Goal: Information Seeking & Learning: Find specific page/section

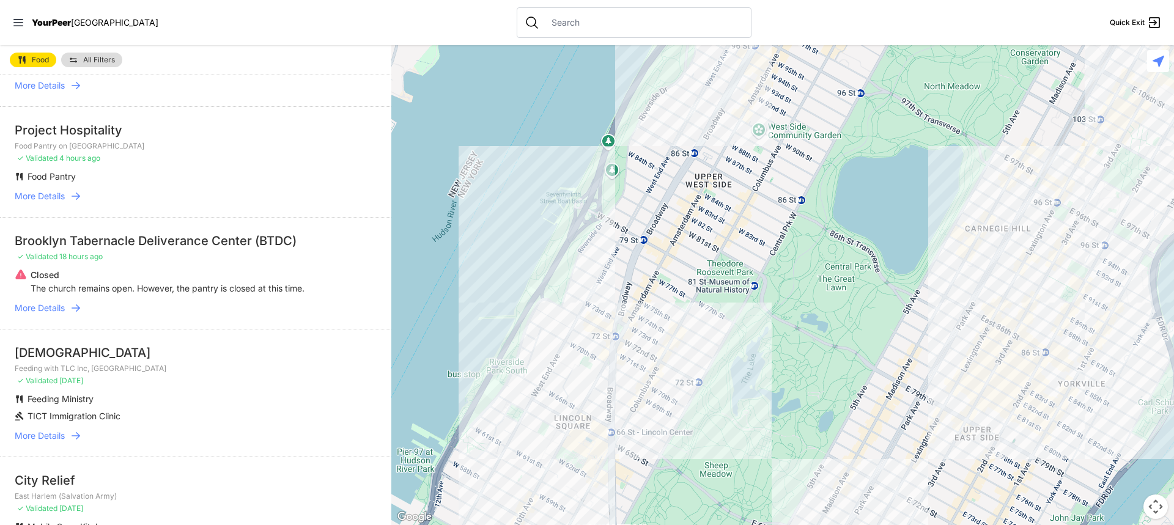
scroll to position [183, 0]
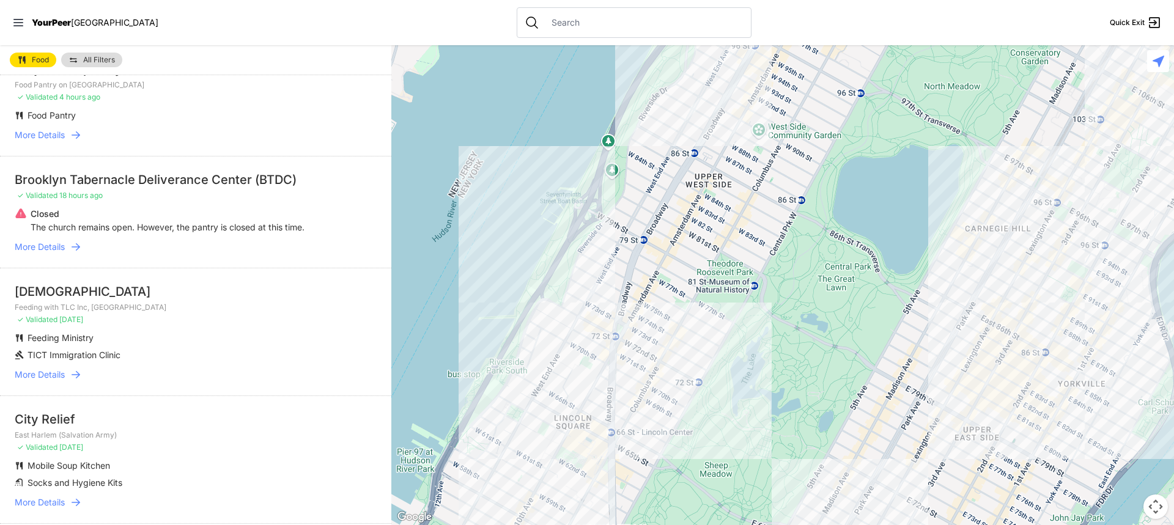
click at [97, 54] on link "All Filters" at bounding box center [91, 60] width 61 height 15
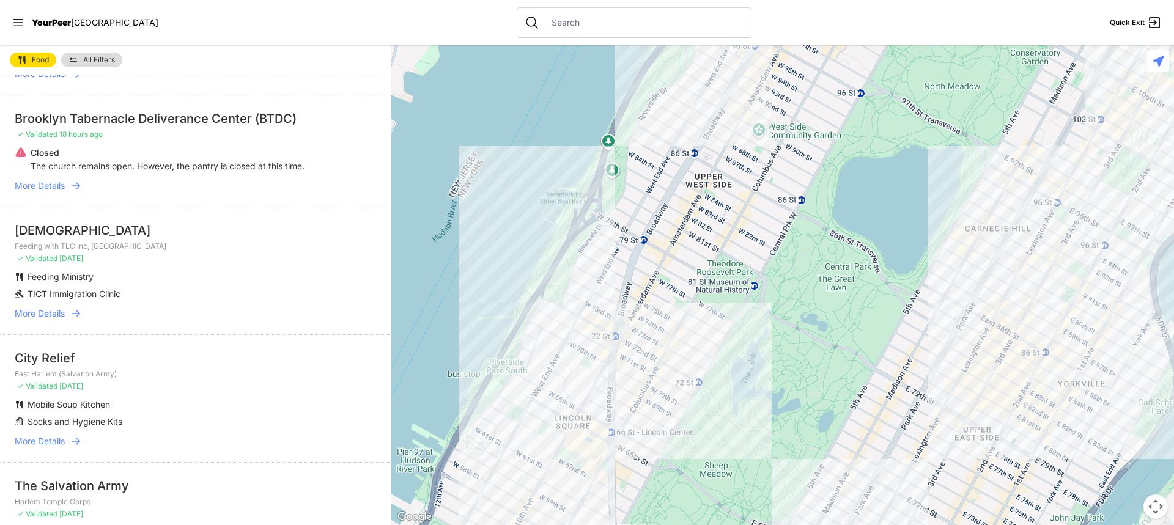
scroll to position [306, 0]
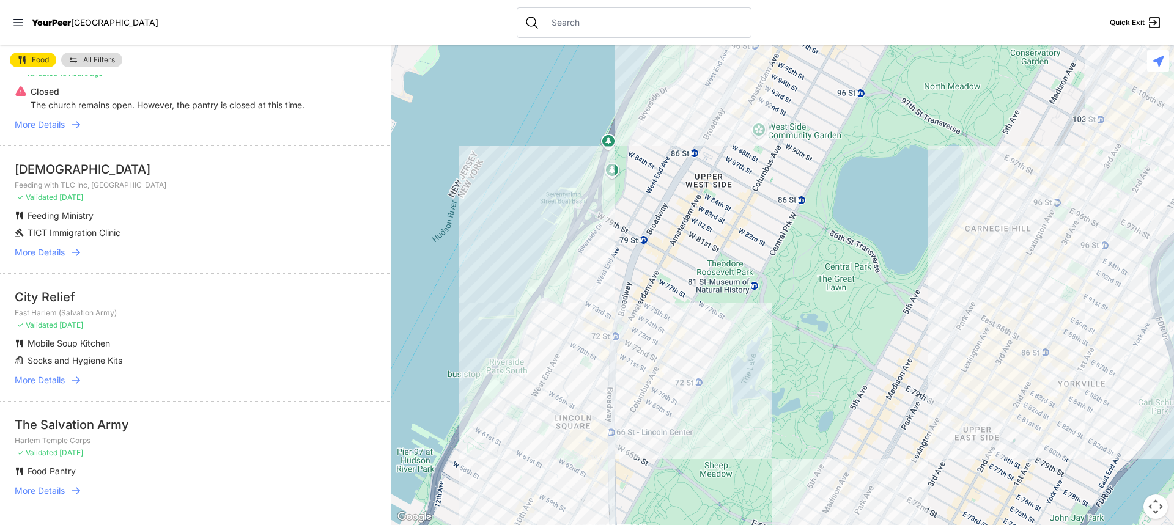
click at [42, 492] on span "More Details" at bounding box center [40, 491] width 50 height 12
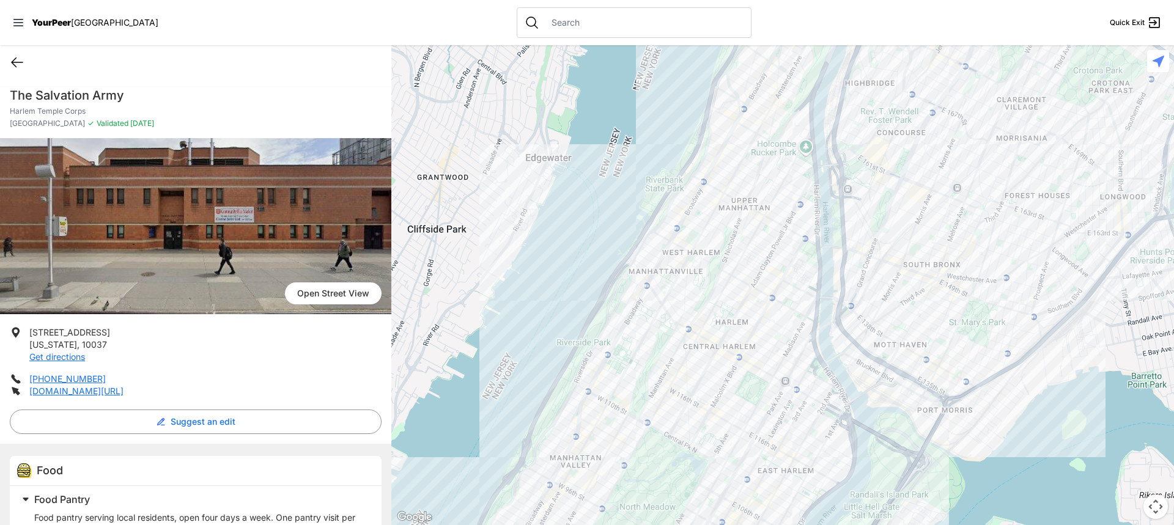
click at [20, 61] on icon at bounding box center [17, 62] width 15 height 15
select select "recentlyUpdated"
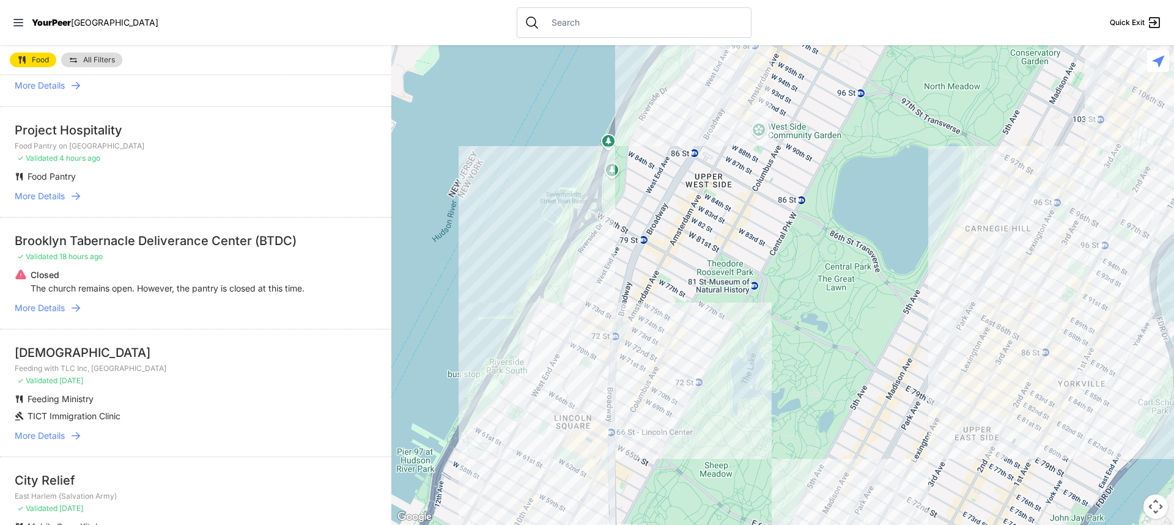
scroll to position [183, 0]
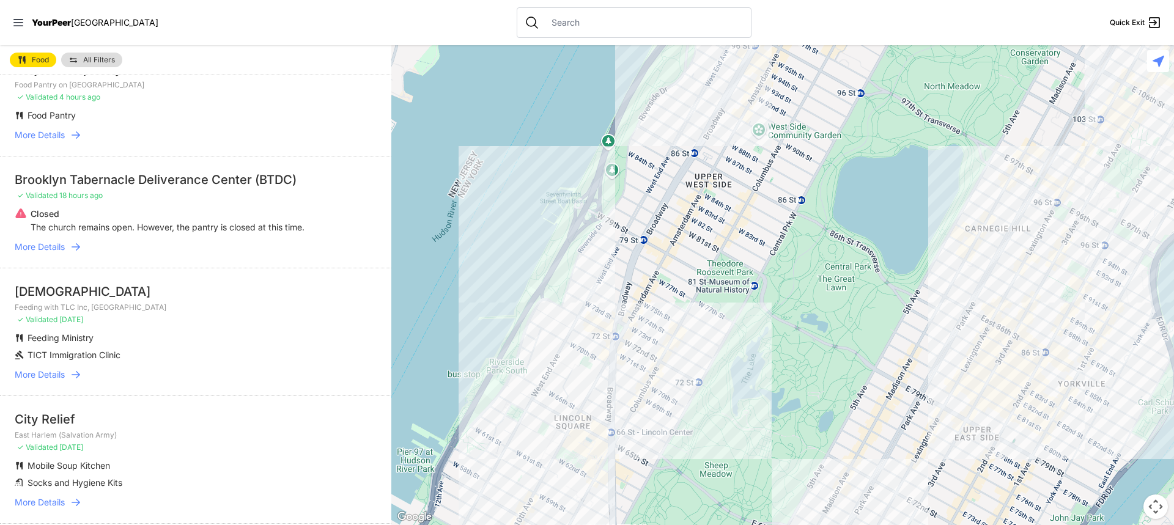
click at [34, 499] on span "More Details" at bounding box center [40, 502] width 50 height 12
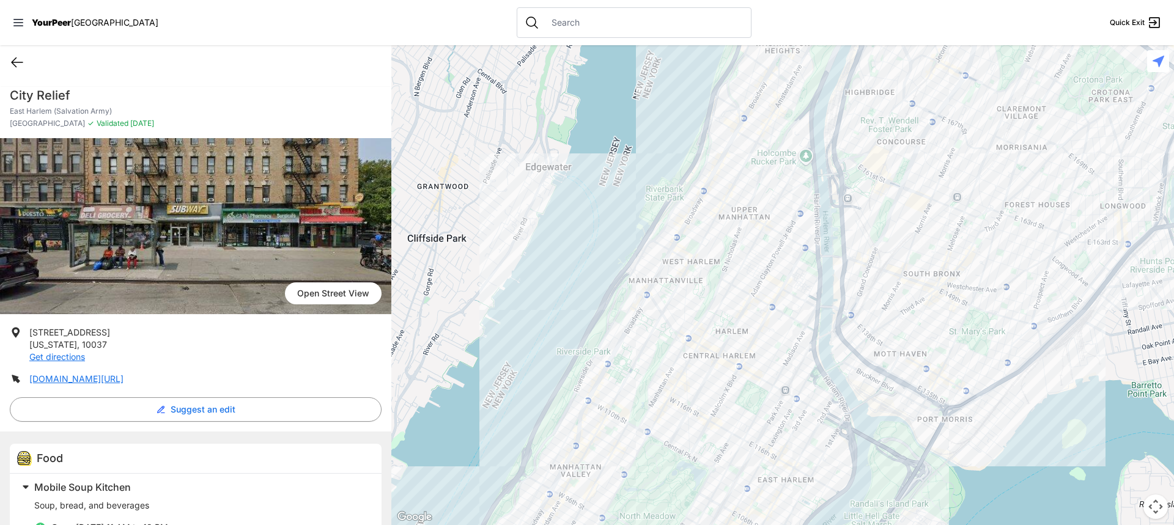
click at [18, 61] on icon at bounding box center [17, 62] width 15 height 15
select select "recentlyUpdated"
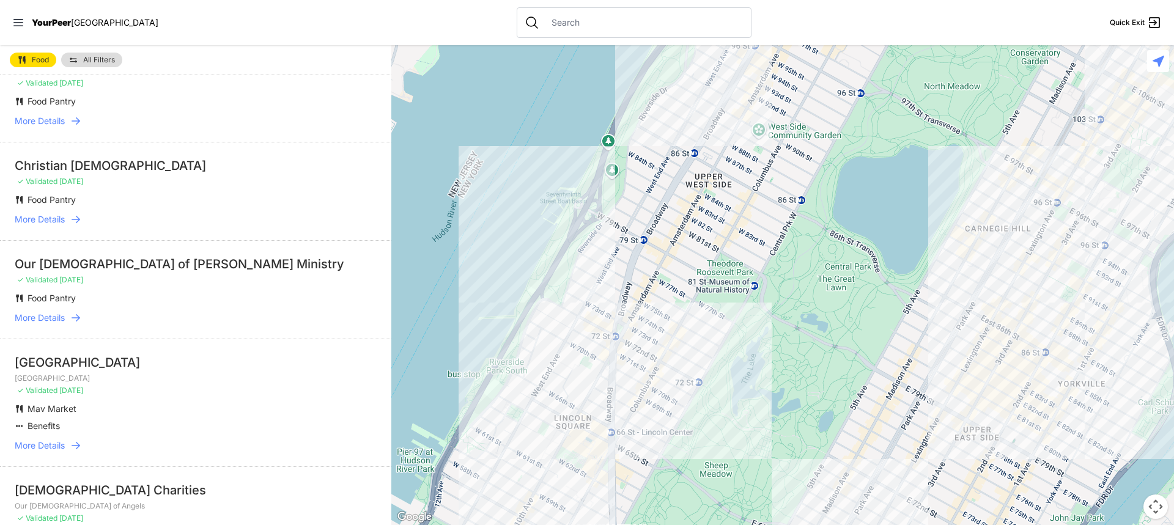
scroll to position [1589, 0]
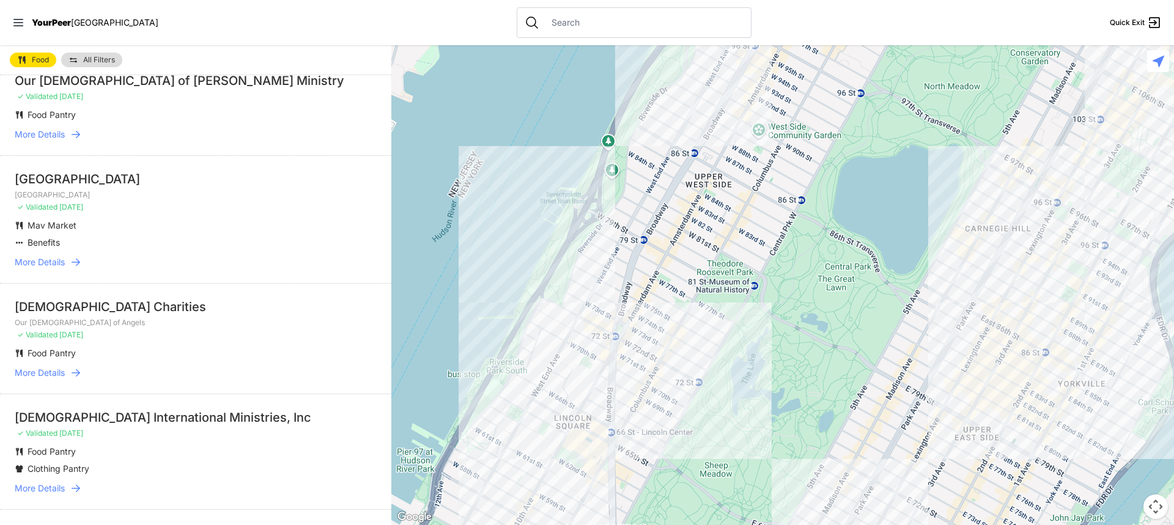
click at [38, 367] on span "More Details" at bounding box center [40, 373] width 50 height 12
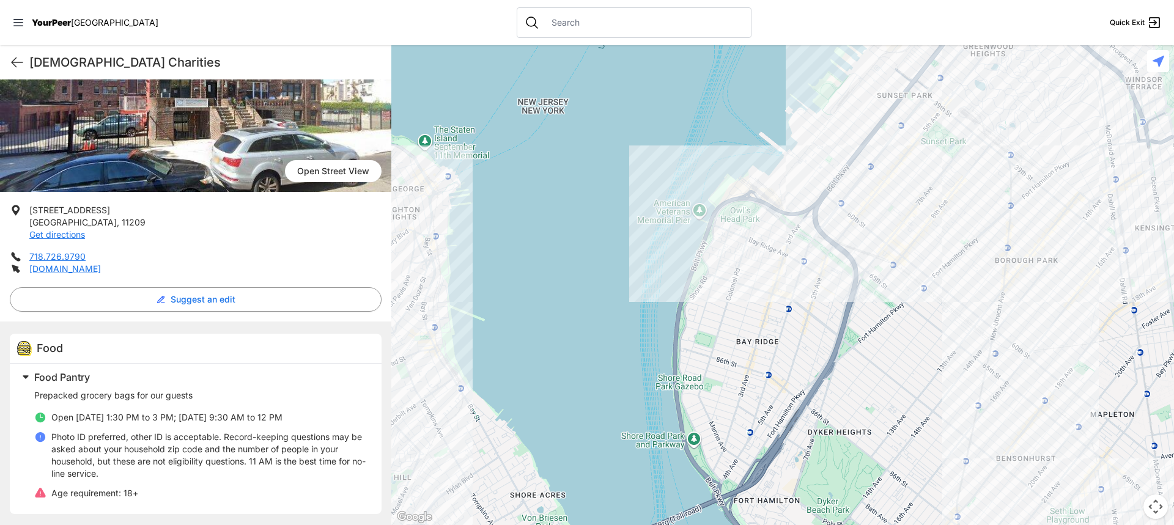
scroll to position [123, 0]
click at [21, 20] on icon at bounding box center [18, 23] width 12 height 12
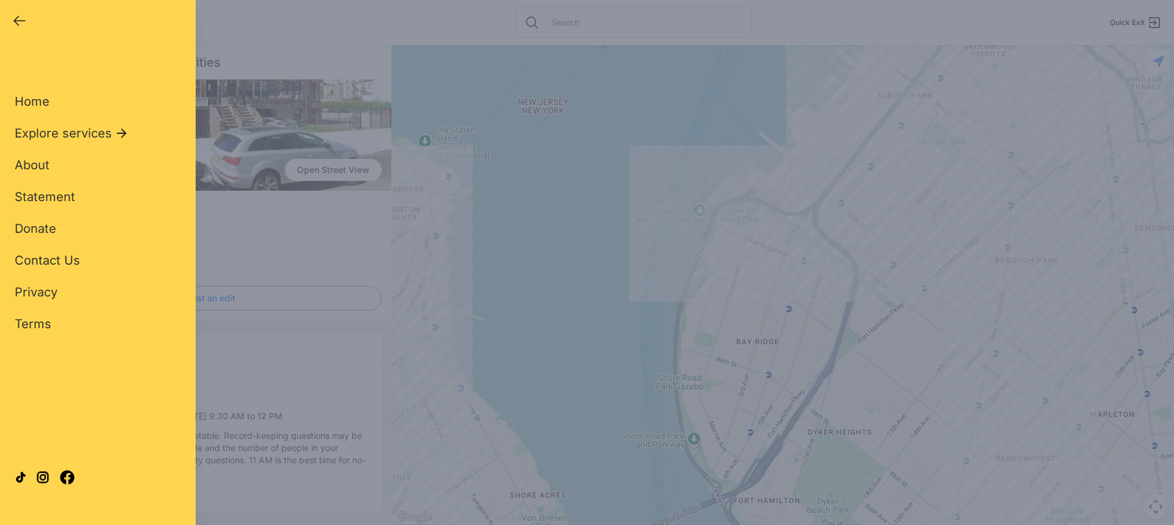
click at [21, 21] on icon "button" at bounding box center [19, 21] width 11 height 9
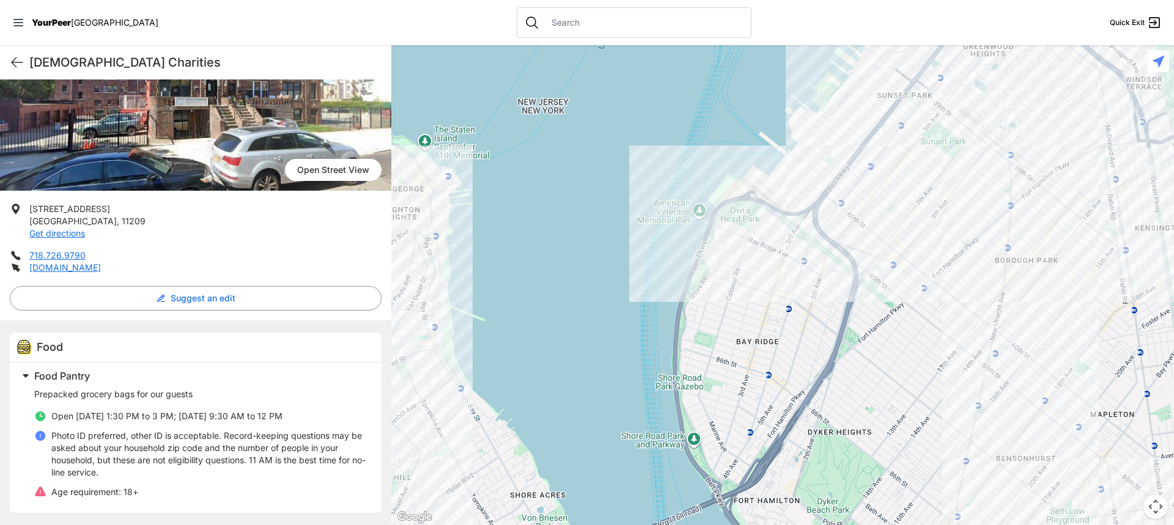
select select "recentlyUpdated"
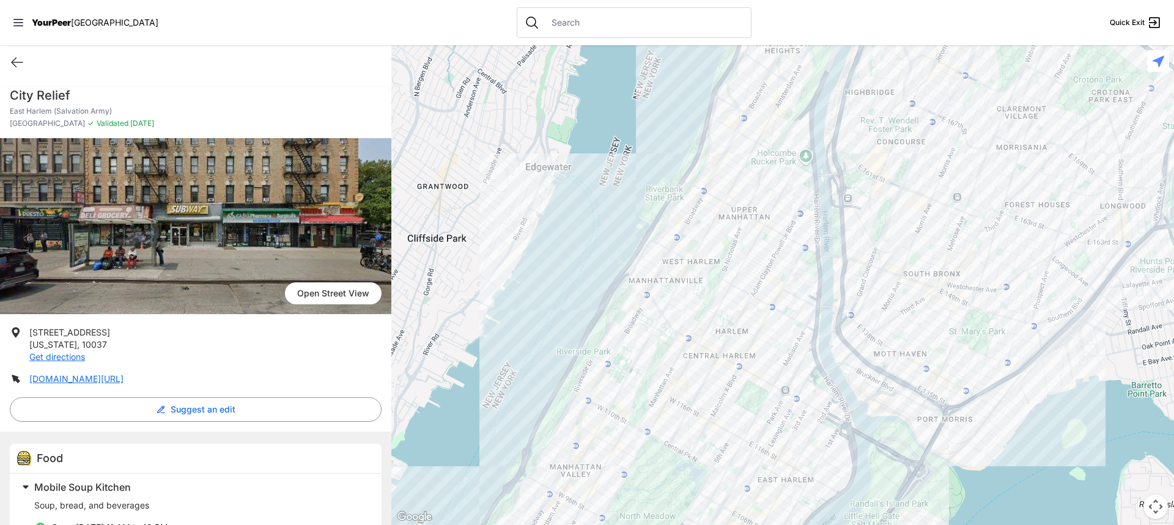
select select "recentlyUpdated"
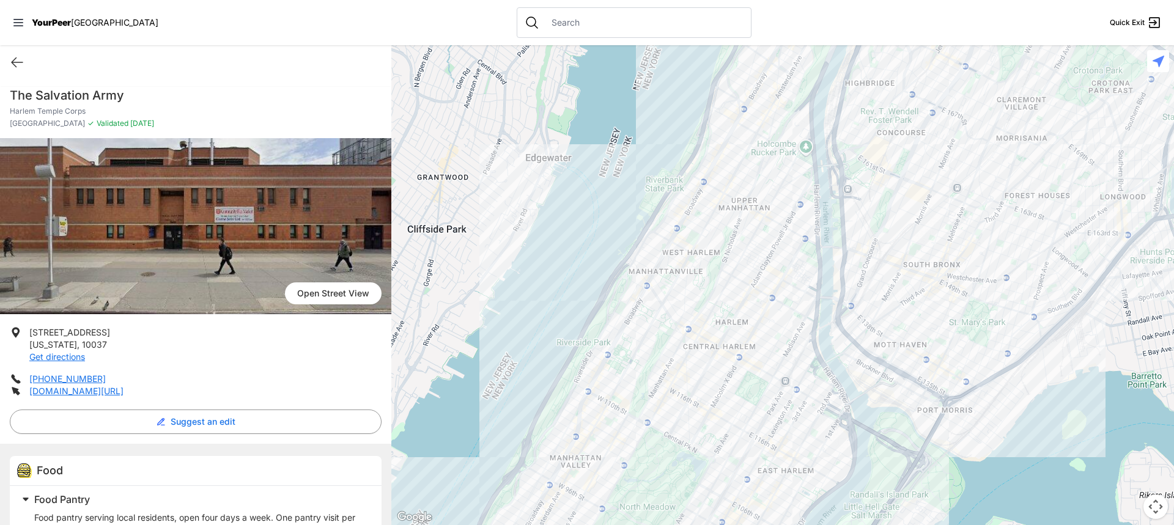
select select "recentlyUpdated"
